Goal: Find specific page/section: Find specific page/section

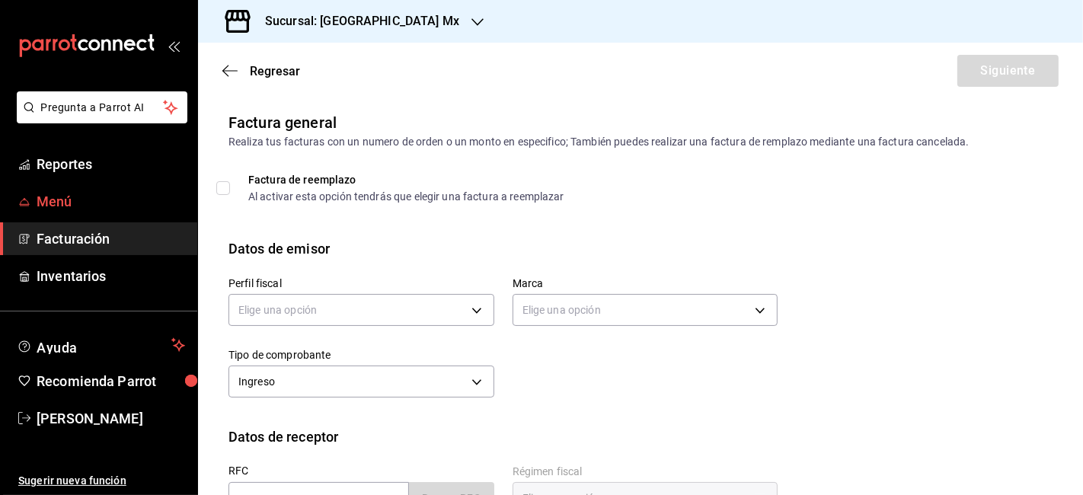
click at [91, 203] on span "Menú" at bounding box center [111, 201] width 149 height 21
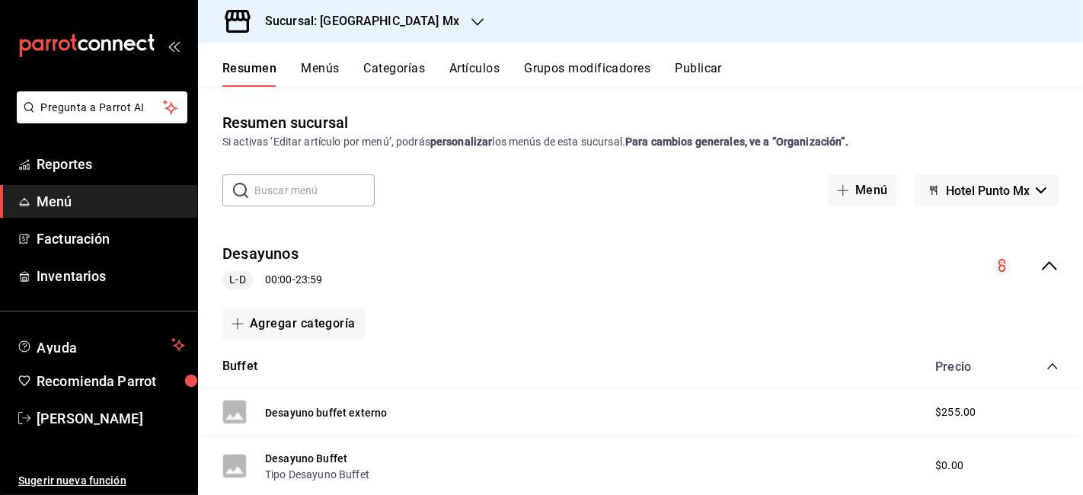
click at [369, 24] on h3 "Sucursal: [GEOGRAPHIC_DATA] Mx" at bounding box center [356, 21] width 206 height 18
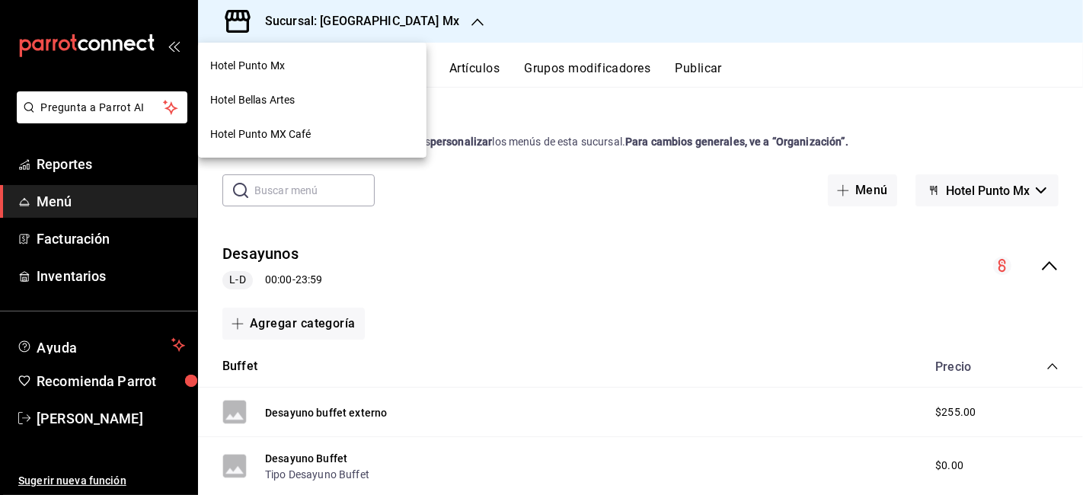
click at [291, 101] on span "Hotel Bellas Artes" at bounding box center [252, 100] width 85 height 16
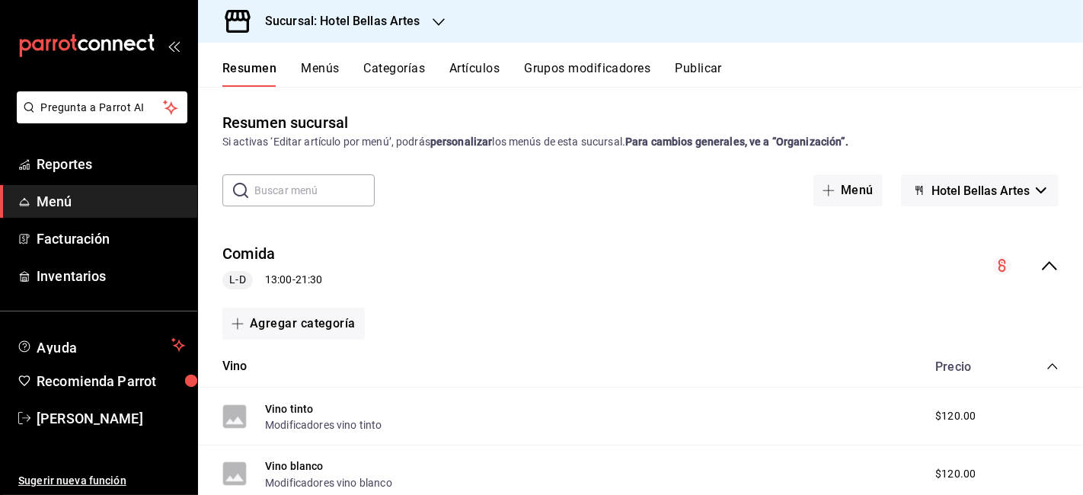
click at [1040, 263] on icon "collapse-menu-row" at bounding box center [1049, 266] width 18 height 18
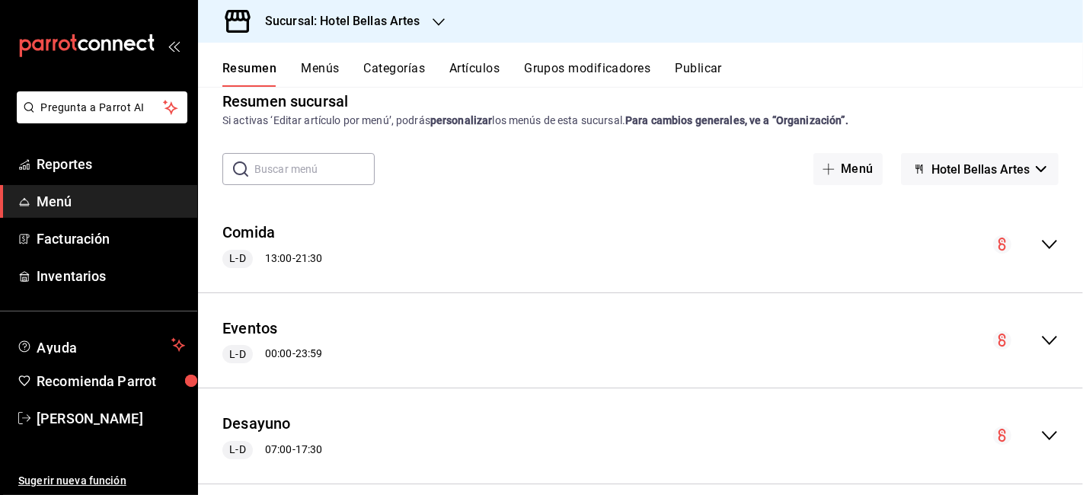
scroll to position [40, 0]
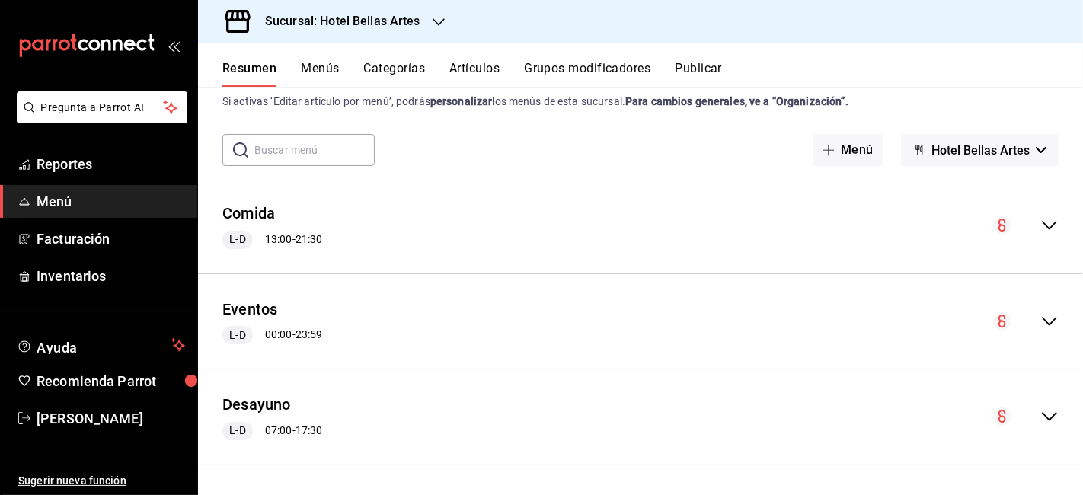
click at [1040, 224] on icon "collapse-menu-row" at bounding box center [1049, 225] width 18 height 18
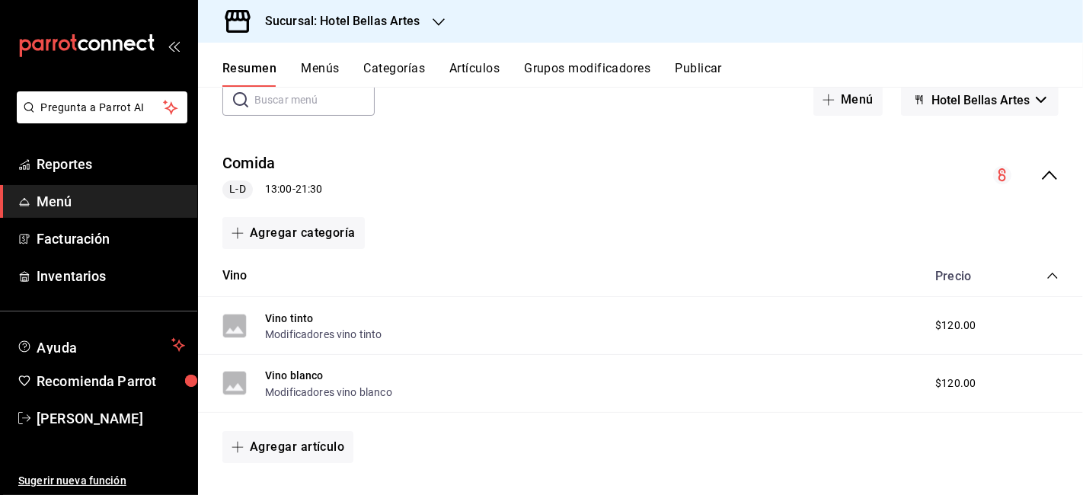
scroll to position [209, 0]
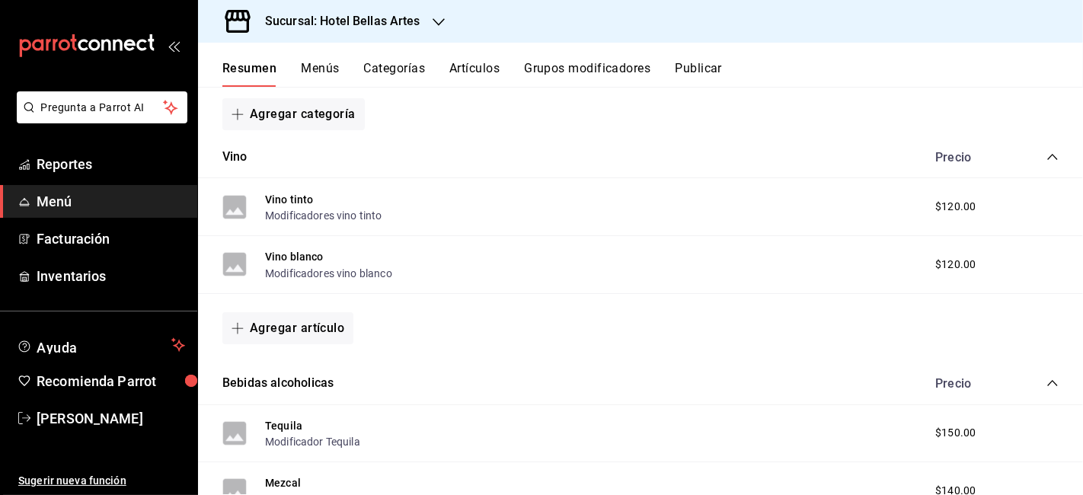
click at [1046, 158] on icon "collapse-category-row" at bounding box center [1052, 157] width 12 height 12
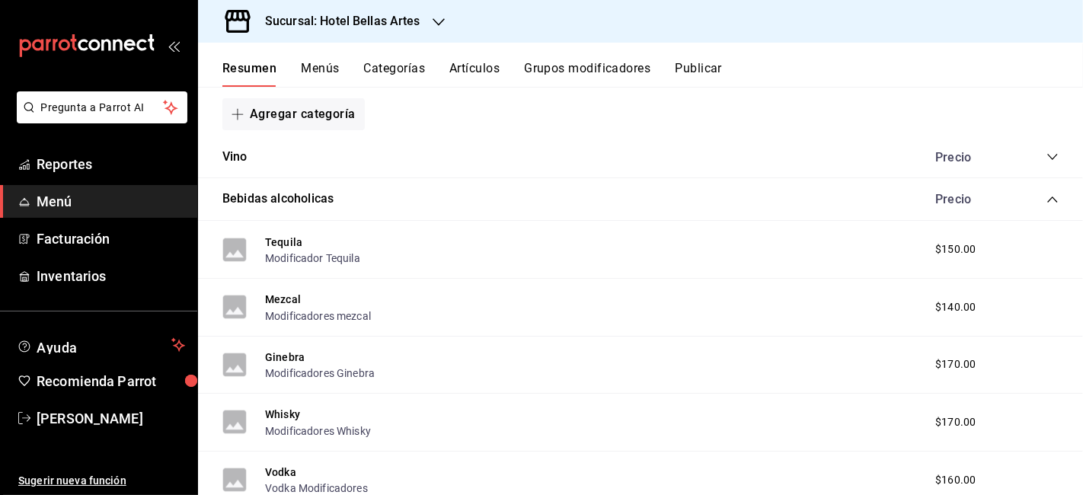
click at [1033, 203] on div "Precio" at bounding box center [989, 199] width 139 height 14
click at [1046, 203] on icon "collapse-category-row" at bounding box center [1052, 199] width 12 height 12
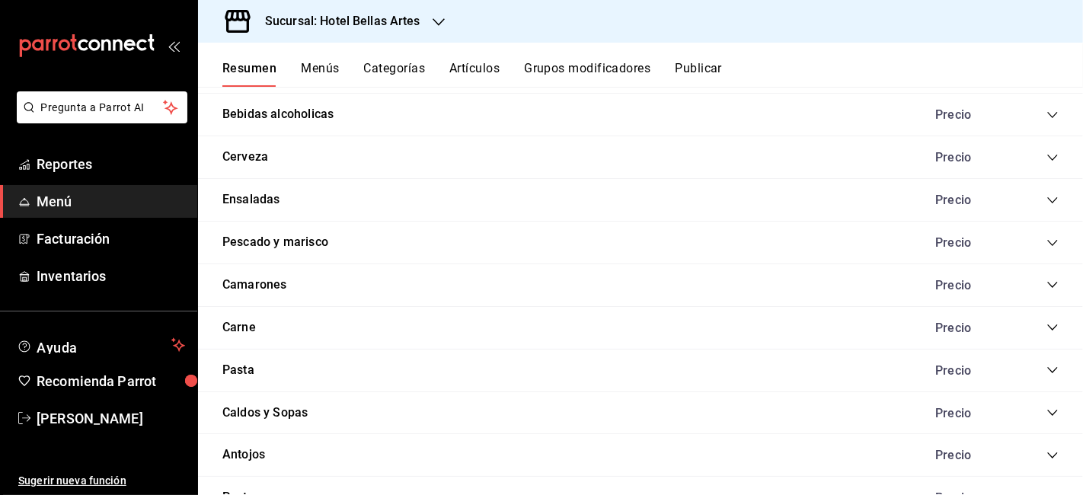
scroll to position [378, 0]
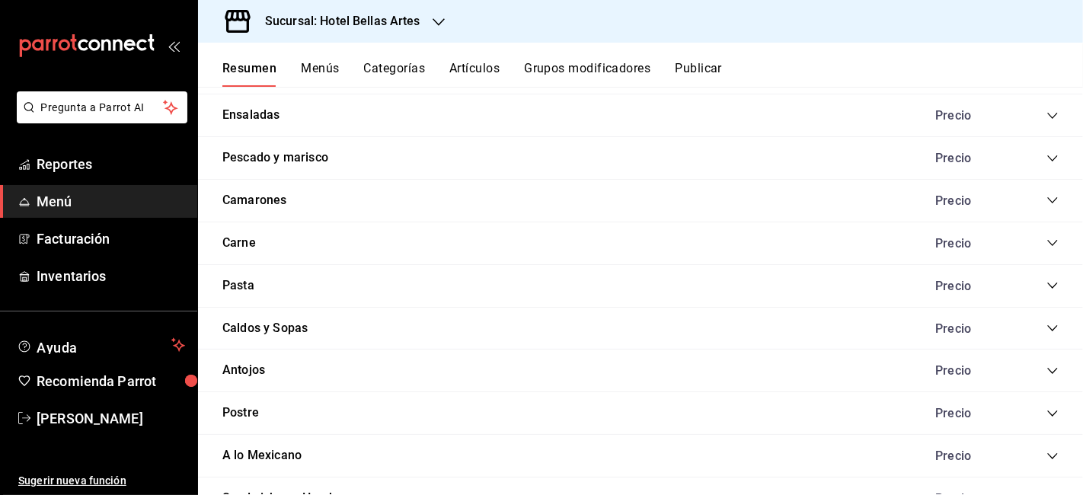
click at [1046, 241] on icon "collapse-category-row" at bounding box center [1052, 243] width 12 height 12
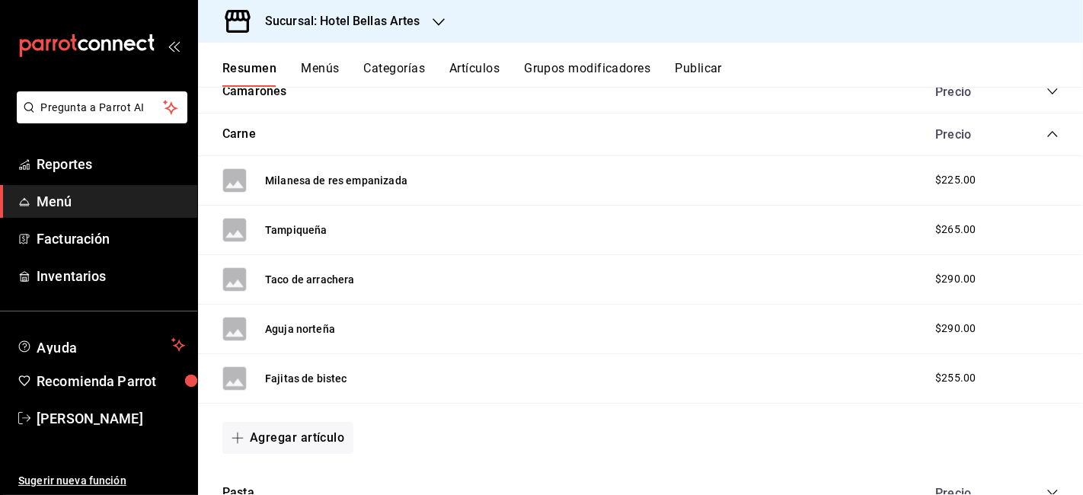
scroll to position [463, 0]
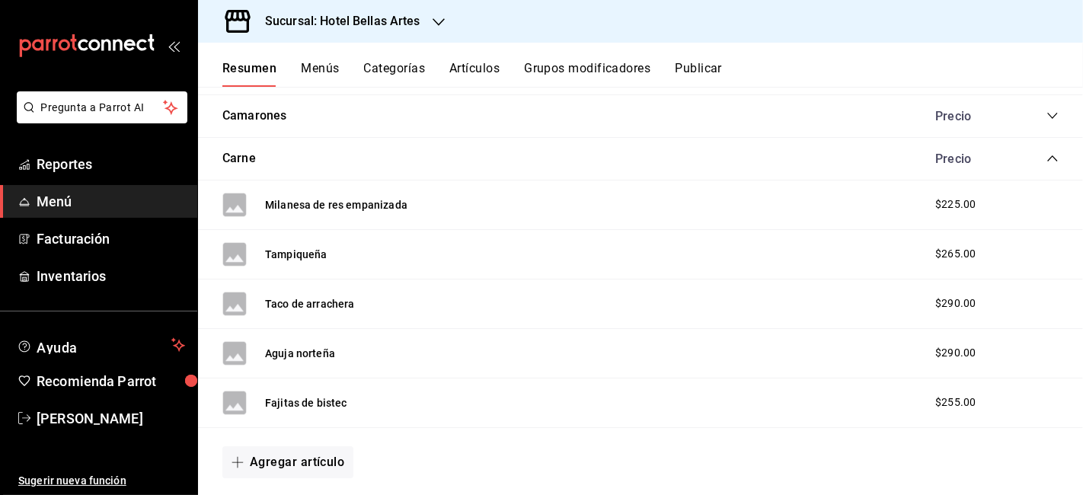
click at [1046, 153] on icon "collapse-category-row" at bounding box center [1052, 158] width 12 height 12
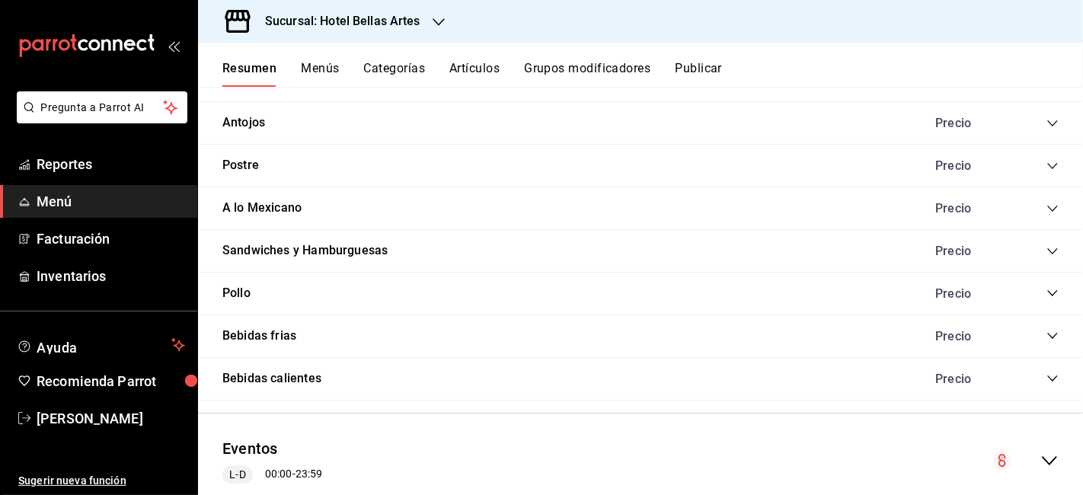
scroll to position [633, 0]
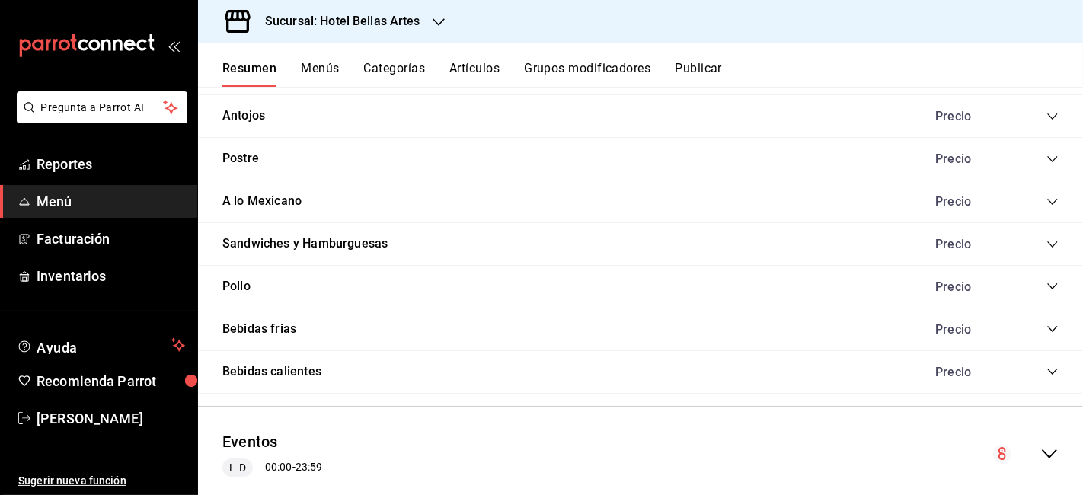
click at [1046, 196] on icon "collapse-category-row" at bounding box center [1052, 202] width 12 height 12
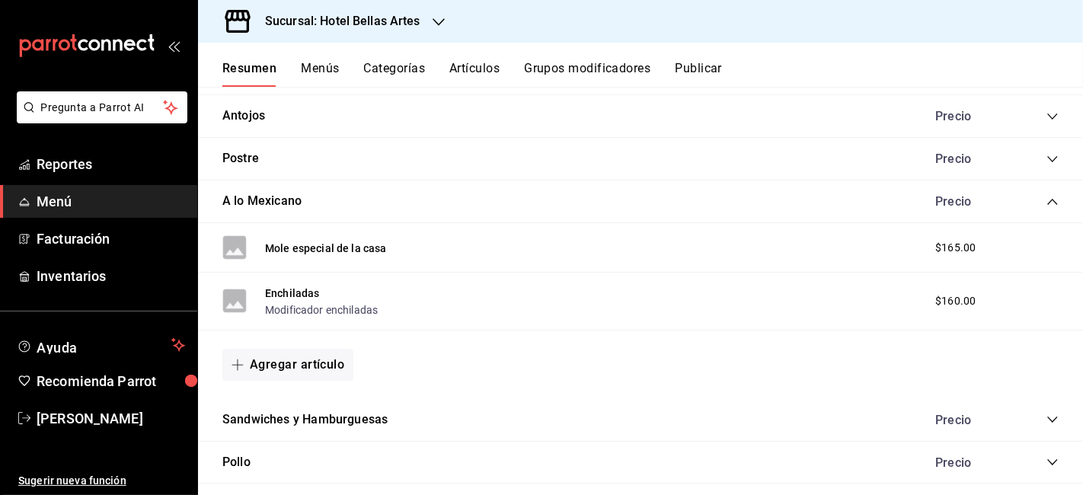
click at [1047, 199] on icon "collapse-category-row" at bounding box center [1052, 202] width 10 height 6
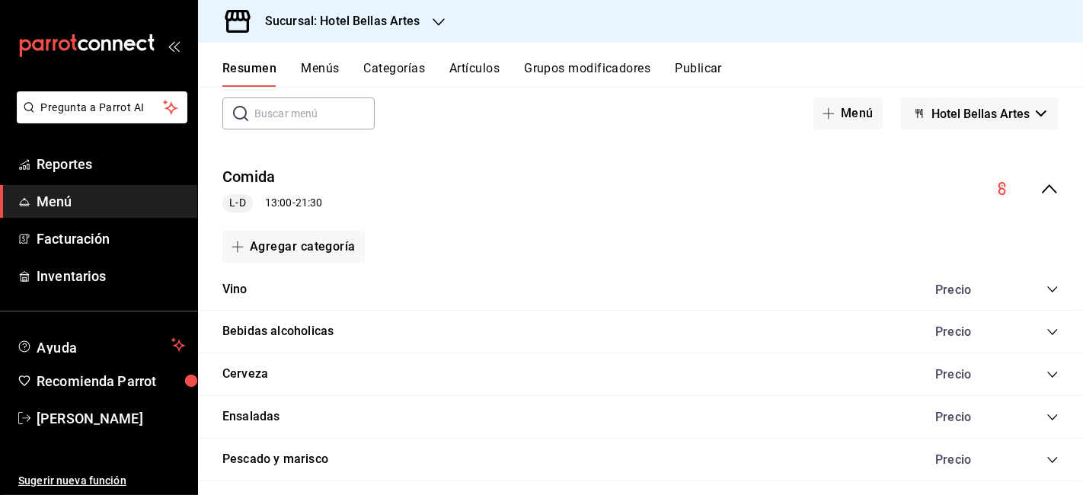
scroll to position [0, 0]
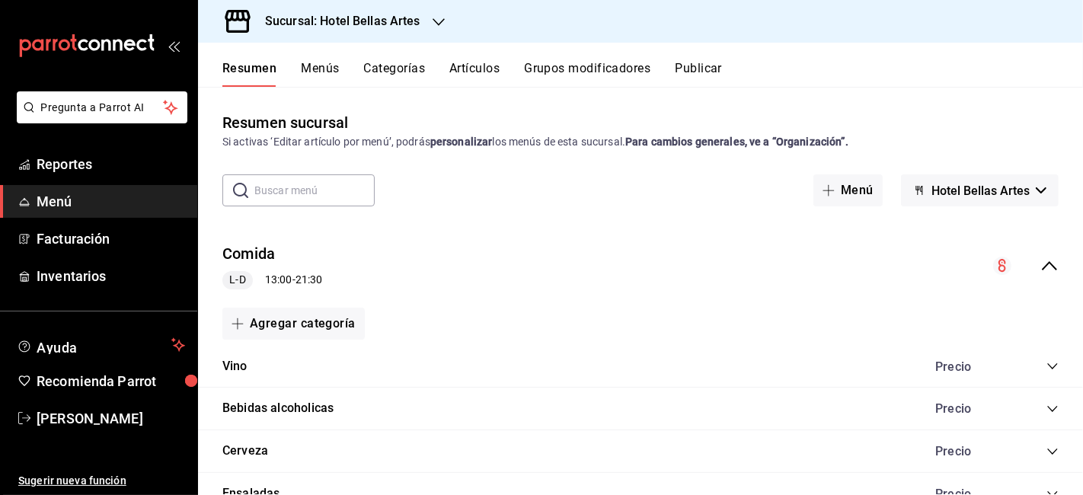
click at [1041, 269] on icon "collapse-menu-row" at bounding box center [1049, 266] width 18 height 18
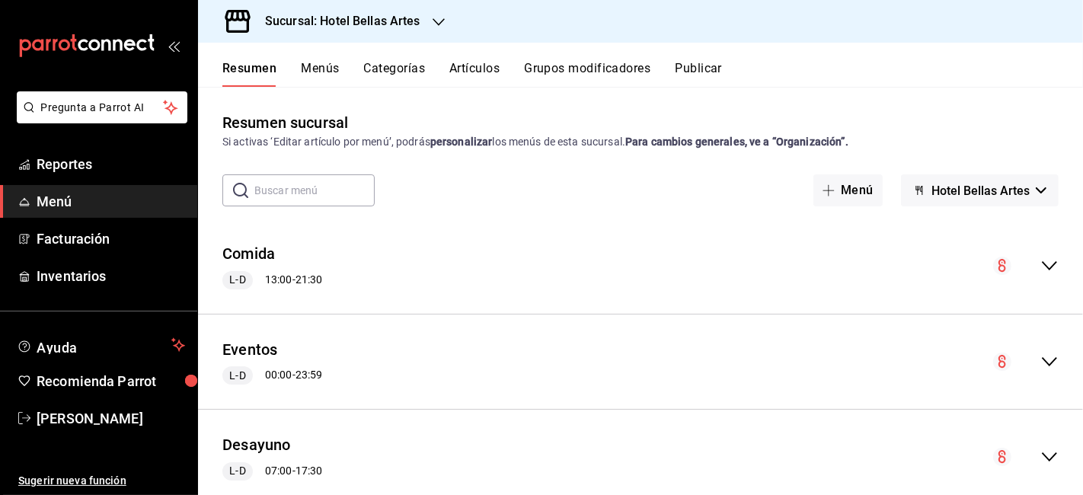
click at [1041, 269] on icon "collapse-menu-row" at bounding box center [1049, 266] width 18 height 18
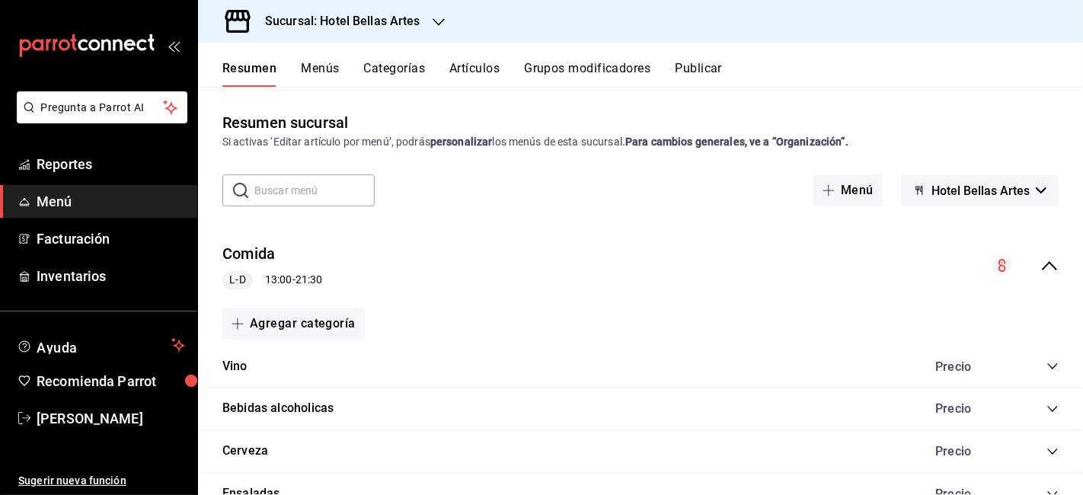
click at [1040, 260] on icon "collapse-menu-row" at bounding box center [1049, 266] width 18 height 18
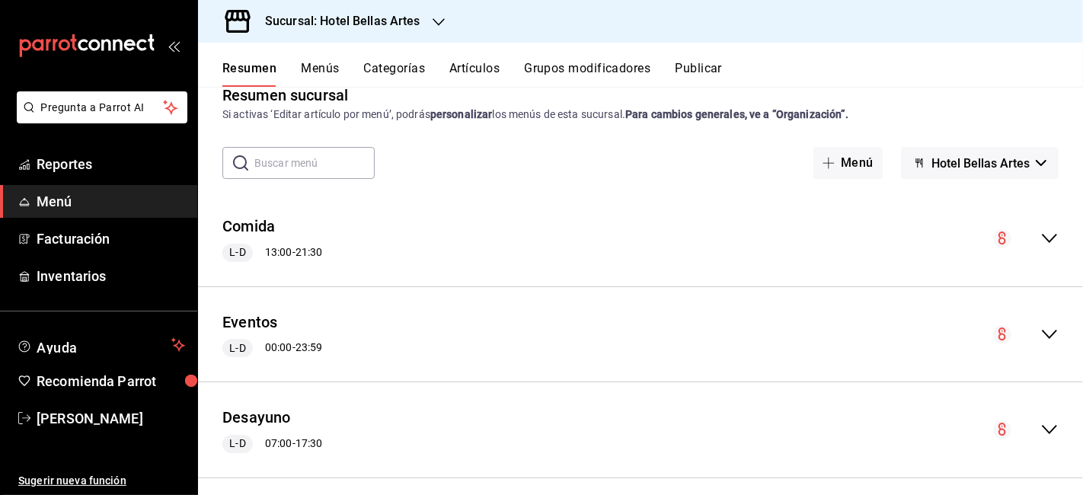
scroll to position [40, 0]
